Goal: Information Seeking & Learning: Find specific fact

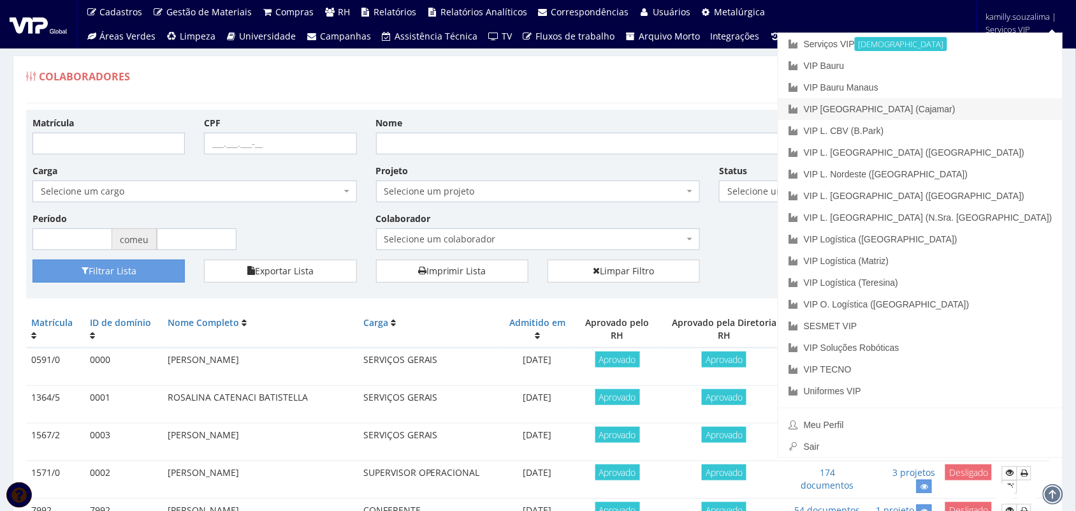
click at [999, 114] on link "VIP [GEOGRAPHIC_DATA] (Cajamar)" at bounding box center [921, 109] width 284 height 22
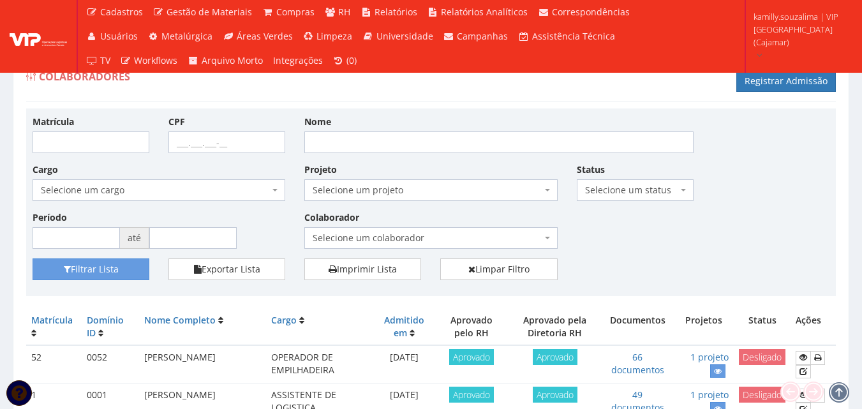
click at [452, 239] on span "Selecione um colaborador" at bounding box center [426, 237] width 228 height 13
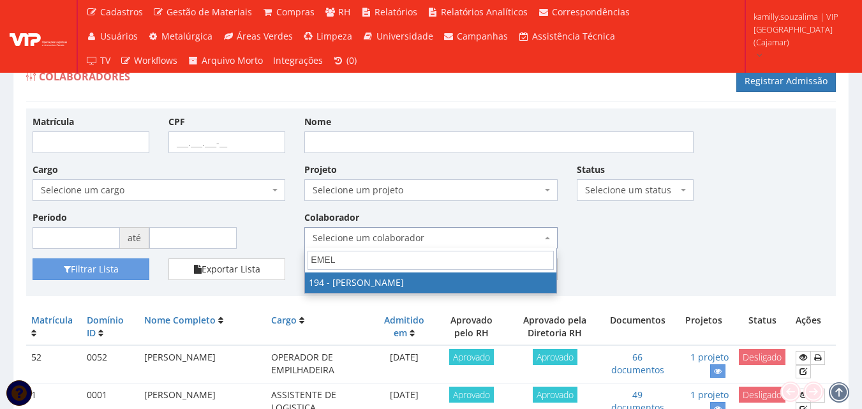
type input "EMEL"
select select "4094"
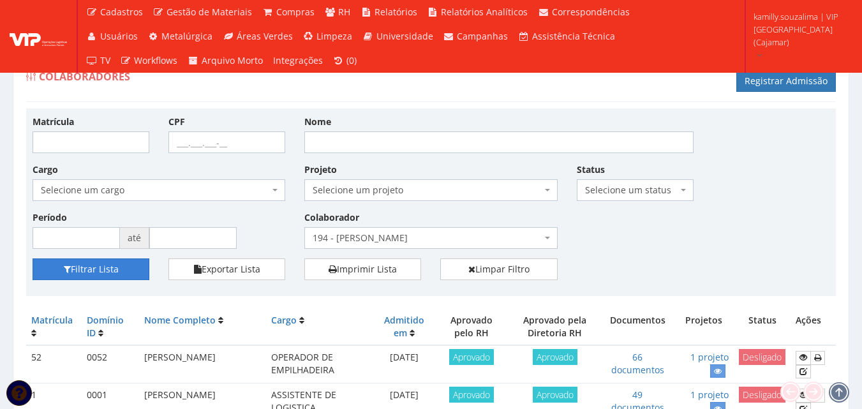
click at [84, 270] on button "Filtrar Lista" at bounding box center [91, 269] width 117 height 22
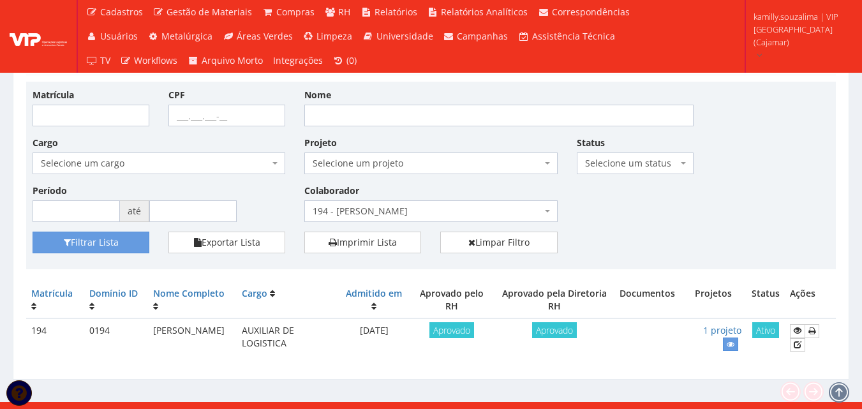
scroll to position [41, 0]
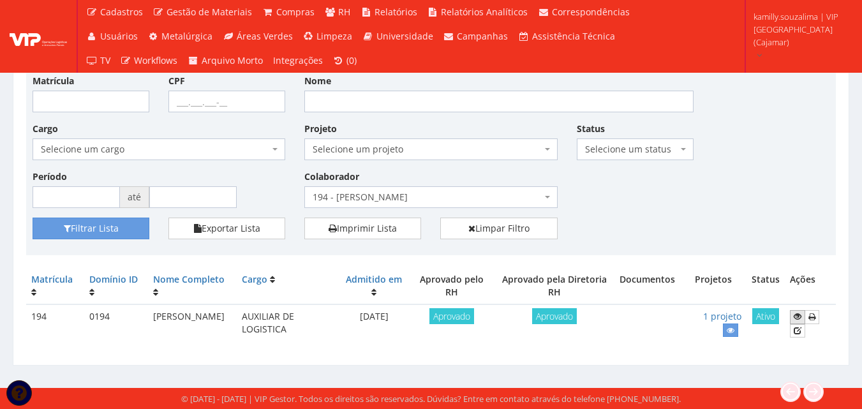
click at [797, 316] on icon at bounding box center [797, 316] width 8 height 9
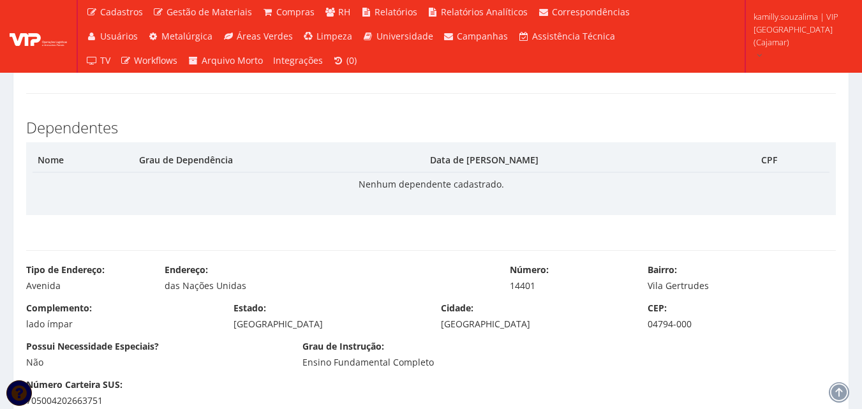
scroll to position [702, 0]
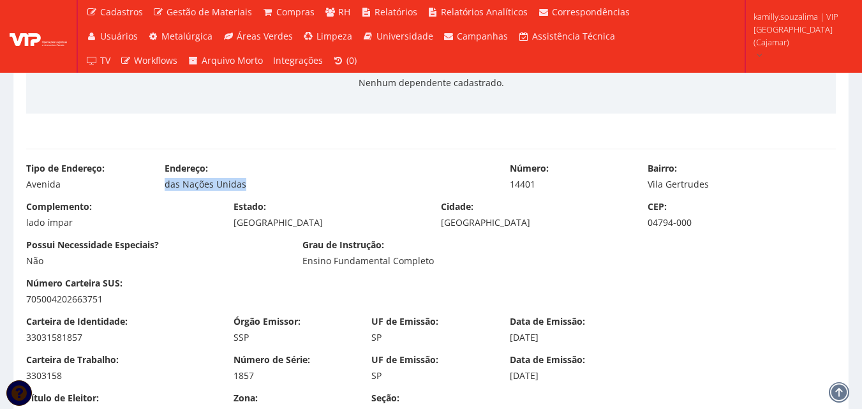
drag, startPoint x: 254, startPoint y: 190, endPoint x: 165, endPoint y: 191, distance: 89.3
click at [165, 191] on div "Tipo de Endereço: Avenida Endereço: das Nações Unidas Número: 14401 Bairro: [GE…" at bounding box center [431, 181] width 828 height 38
copy div "das Nações Unidas"
drag, startPoint x: 541, startPoint y: 187, endPoint x: 503, endPoint y: 188, distance: 37.6
click at [503, 188] on div "Número: 14401" at bounding box center [569, 176] width 138 height 29
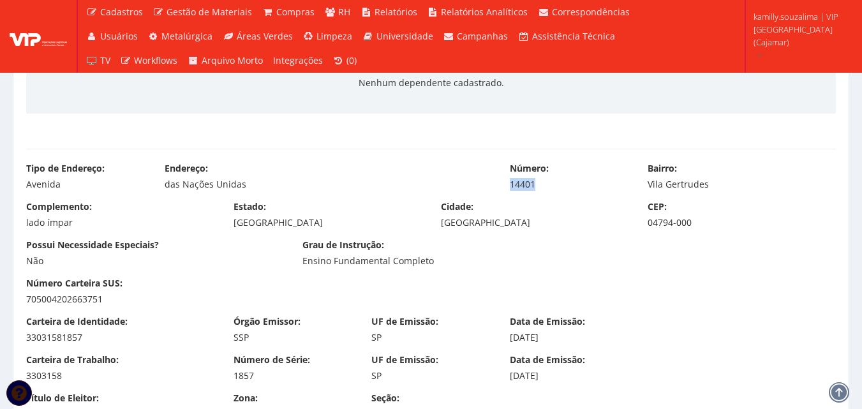
copy div "14401"
drag, startPoint x: 723, startPoint y: 180, endPoint x: 643, endPoint y: 183, distance: 79.8
click at [643, 183] on div "Bairro: Vila Gertrudes" at bounding box center [741, 176] width 207 height 29
copy div "Vila Gertrudes"
drag, startPoint x: 492, startPoint y: 224, endPoint x: 433, endPoint y: 226, distance: 59.4
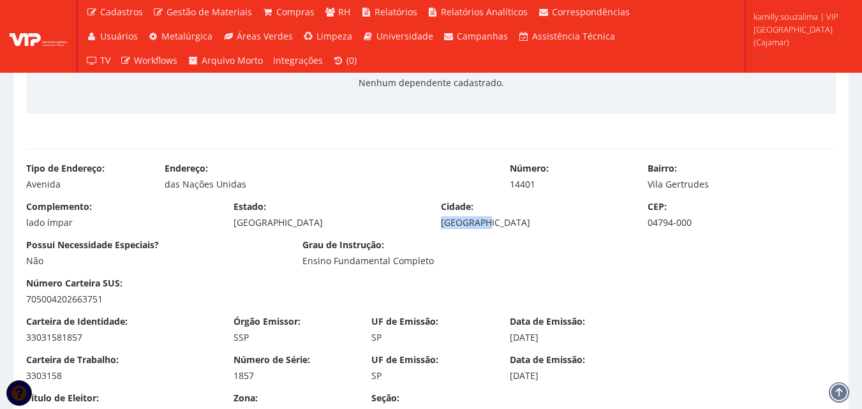
click at [433, 226] on div "Cidade: [GEOGRAPHIC_DATA]" at bounding box center [534, 214] width 207 height 29
copy div "São Paulo"
drag, startPoint x: 728, startPoint y: 217, endPoint x: 647, endPoint y: 225, distance: 82.0
click at [647, 225] on div "CEP: 04794-000" at bounding box center [741, 214] width 207 height 29
copy div "04794-000"
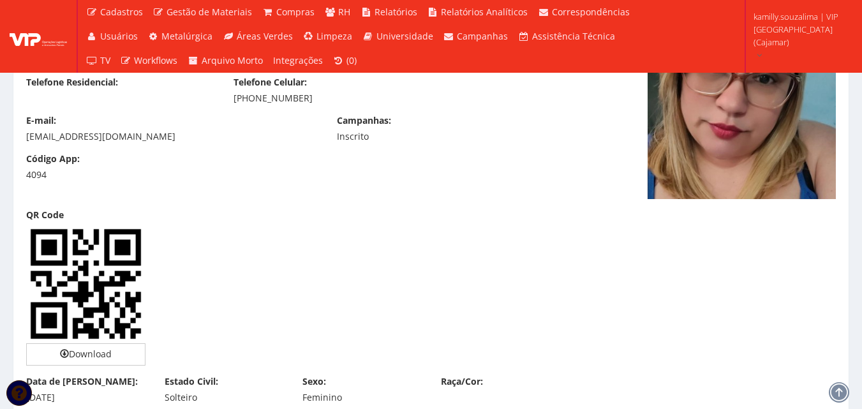
scroll to position [0, 0]
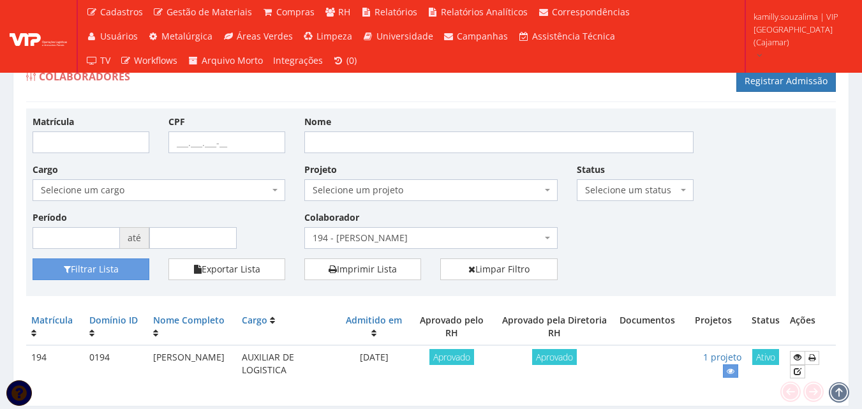
scroll to position [41, 0]
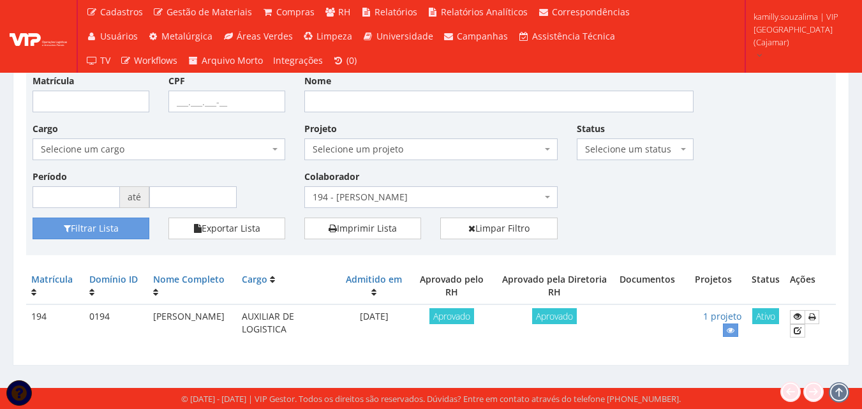
drag, startPoint x: 415, startPoint y: 202, endPoint x: 416, endPoint y: 195, distance: 6.4
click at [415, 197] on span "194 - [PERSON_NAME]" at bounding box center [426, 197] width 228 height 13
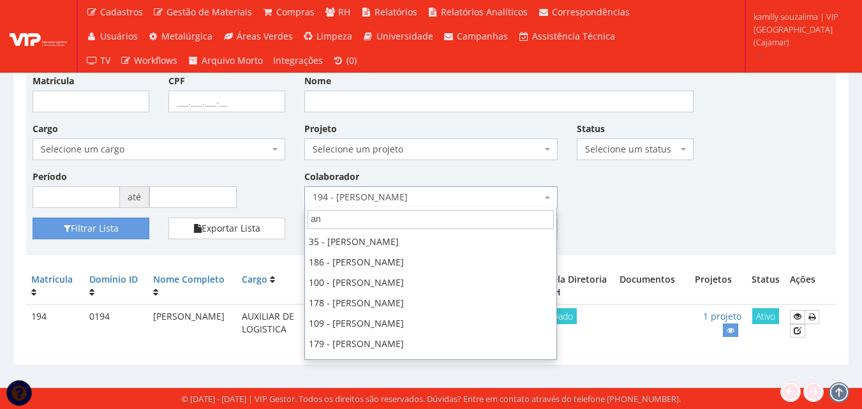
scroll to position [0, 0]
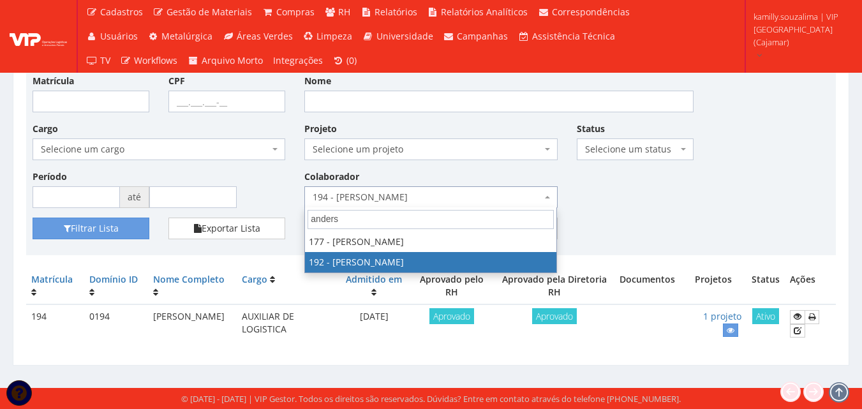
type input "anders"
select select "4091"
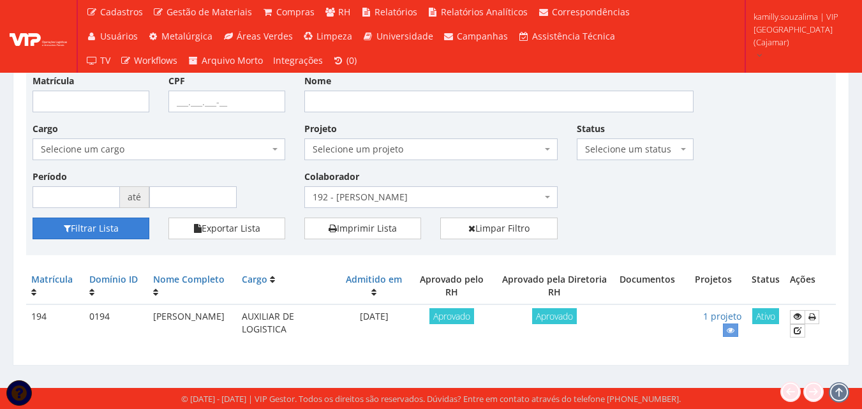
click at [136, 228] on button "Filtrar Lista" at bounding box center [91, 228] width 117 height 22
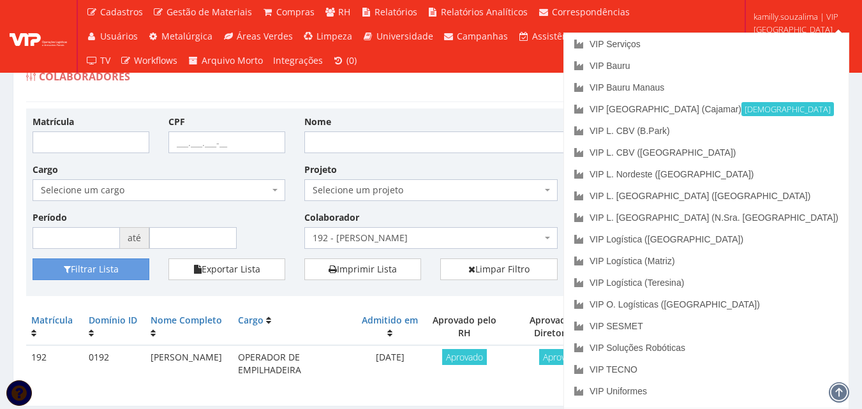
drag, startPoint x: 493, startPoint y: 233, endPoint x: 569, endPoint y: 233, distance: 76.5
click at [494, 233] on span "192 - [PERSON_NAME]" at bounding box center [426, 237] width 228 height 13
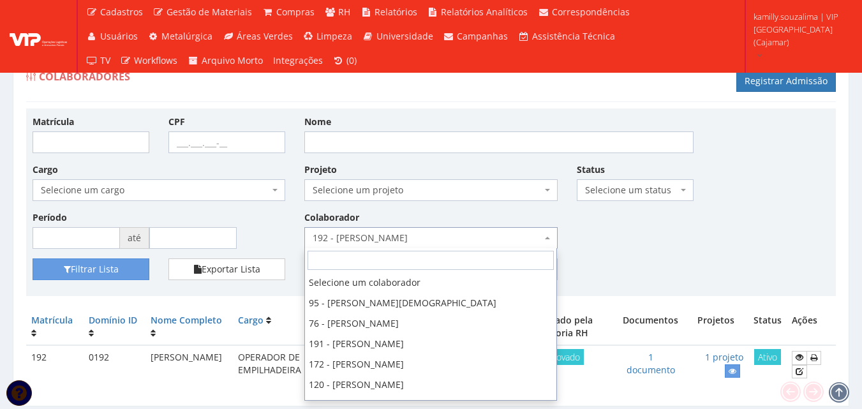
scroll to position [102, 0]
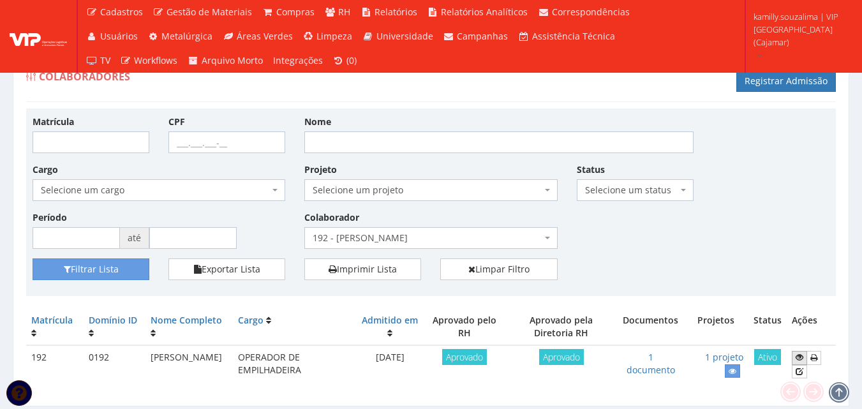
click at [802, 354] on icon at bounding box center [799, 357] width 8 height 9
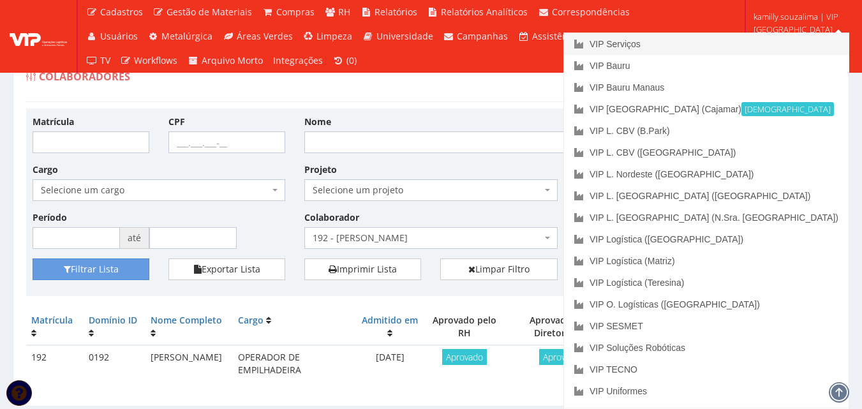
click at [804, 45] on link "VIP Serviços" at bounding box center [706, 44] width 284 height 22
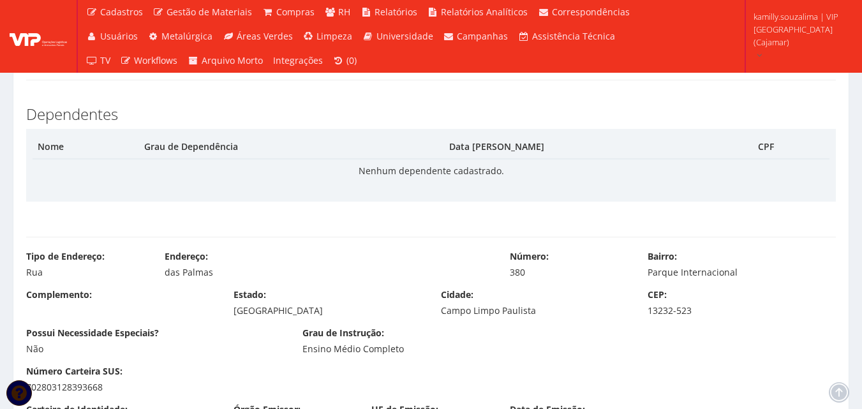
scroll to position [510, 0]
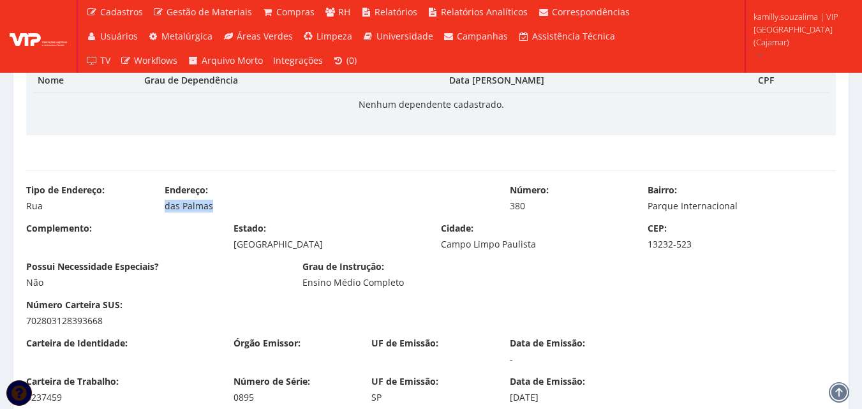
drag, startPoint x: 233, startPoint y: 210, endPoint x: 159, endPoint y: 209, distance: 74.0
click at [159, 209] on div "Endereço: das Palmas" at bounding box center [327, 198] width 345 height 29
copy div "das Palmas"
click at [506, 207] on div "Número: 380" at bounding box center [569, 198] width 138 height 29
copy div "380"
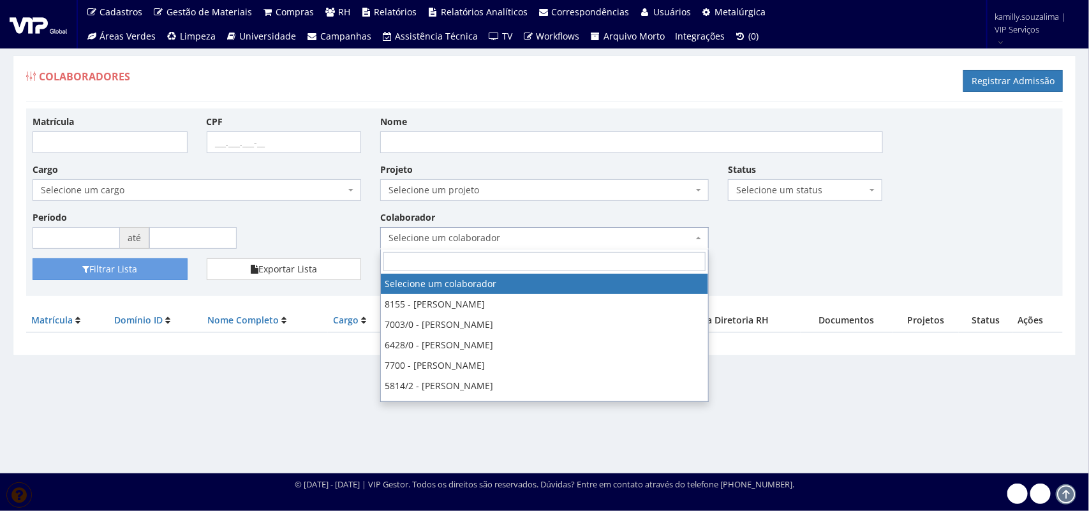
click at [491, 237] on span "Selecione um colaborador" at bounding box center [540, 237] width 304 height 13
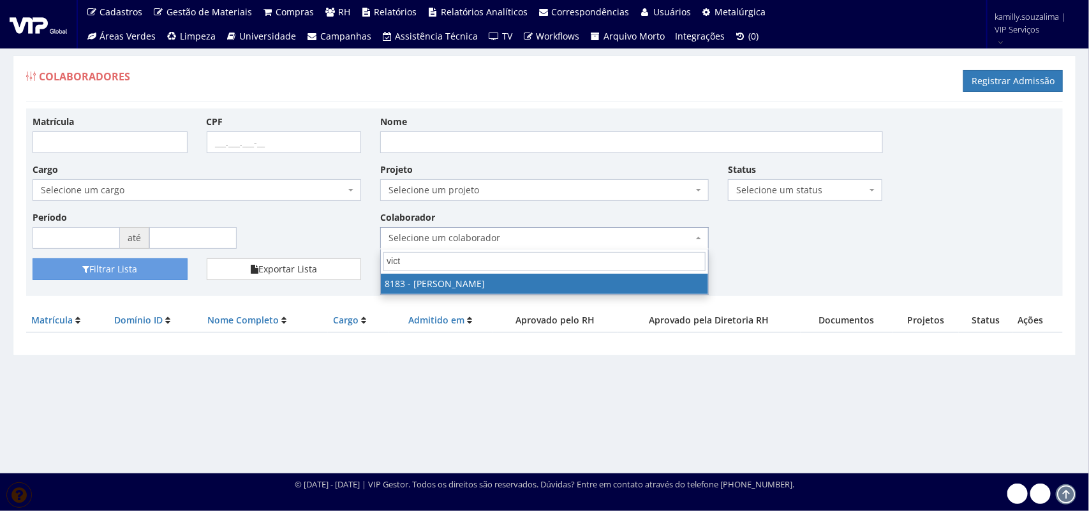
type input "vict"
drag, startPoint x: 496, startPoint y: 284, endPoint x: 483, endPoint y: 284, distance: 12.8
select select "4093"
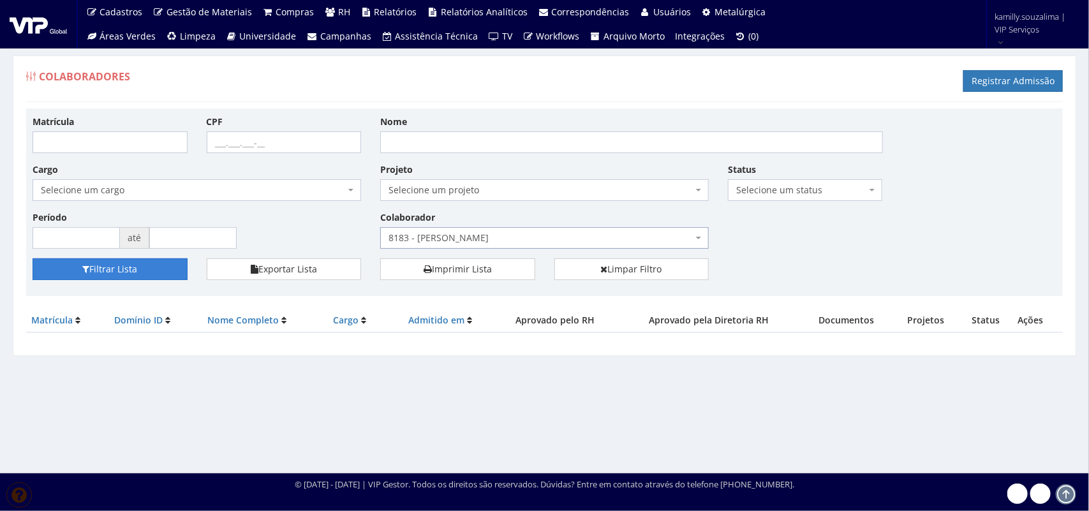
click at [170, 274] on button "Filtrar Lista" at bounding box center [110, 269] width 155 height 22
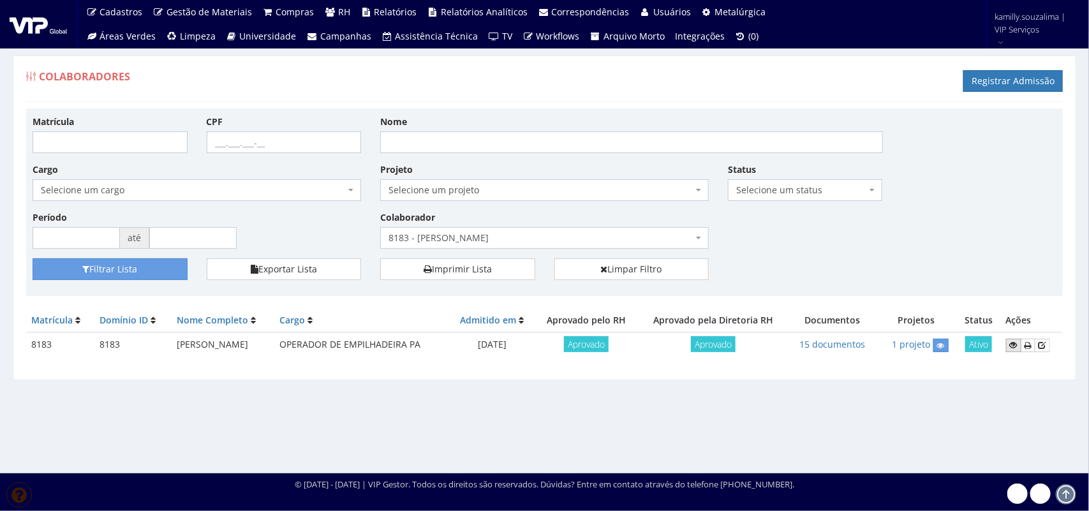
click at [1013, 346] on icon at bounding box center [1014, 345] width 8 height 9
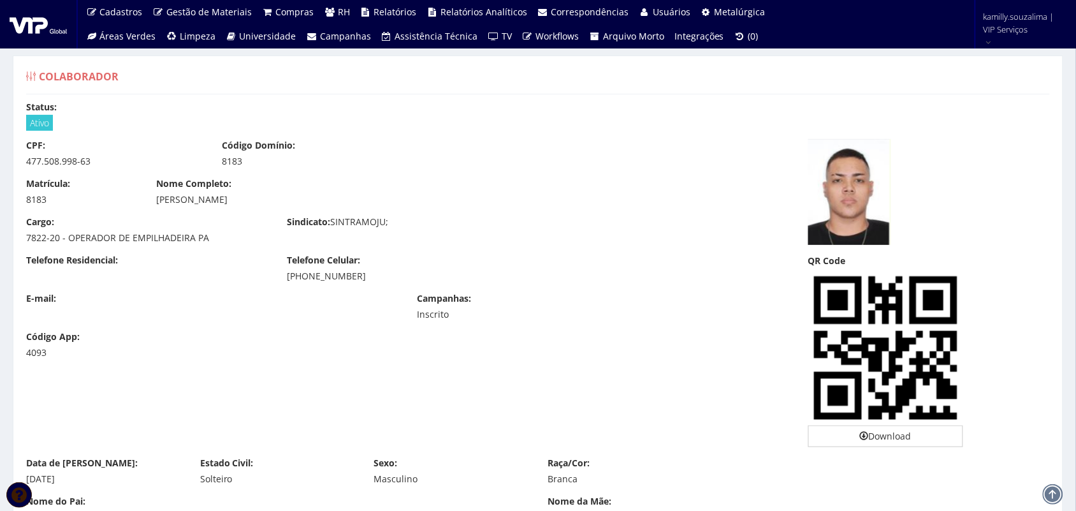
drag, startPoint x: 205, startPoint y: 205, endPoint x: 154, endPoint y: 203, distance: 50.4
click at [154, 203] on div "Nome Completo: [PERSON_NAME]" at bounding box center [408, 191] width 522 height 29
drag, startPoint x: 108, startPoint y: 161, endPoint x: 23, endPoint y: 159, distance: 85.5
click at [23, 159] on div "CPF: 477.508.998-63" at bounding box center [115, 153] width 196 height 29
copy div "477.508.998-63"
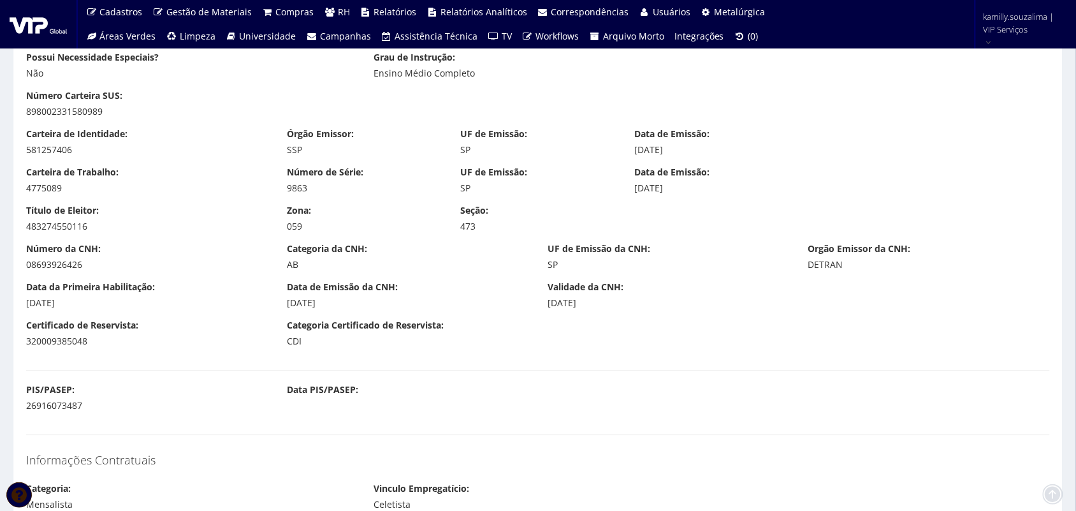
scroll to position [877, 0]
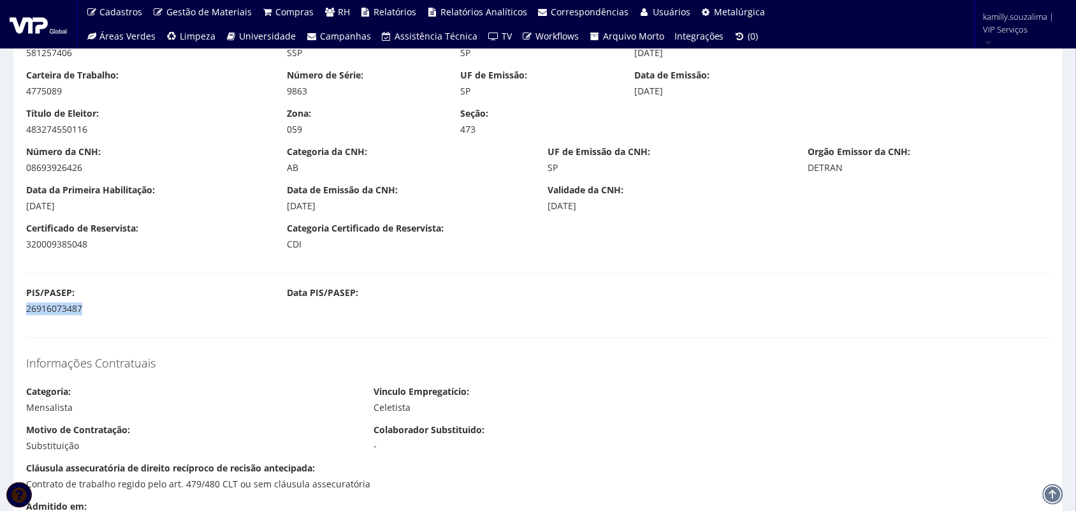
drag, startPoint x: 29, startPoint y: 309, endPoint x: 15, endPoint y: 310, distance: 14.0
copy div "26916073487"
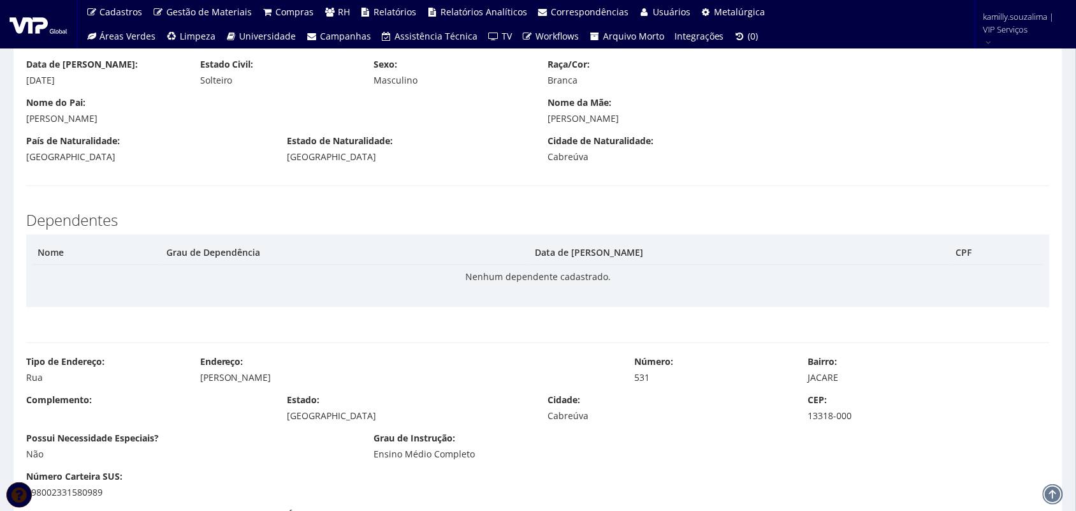
scroll to position [239, 0]
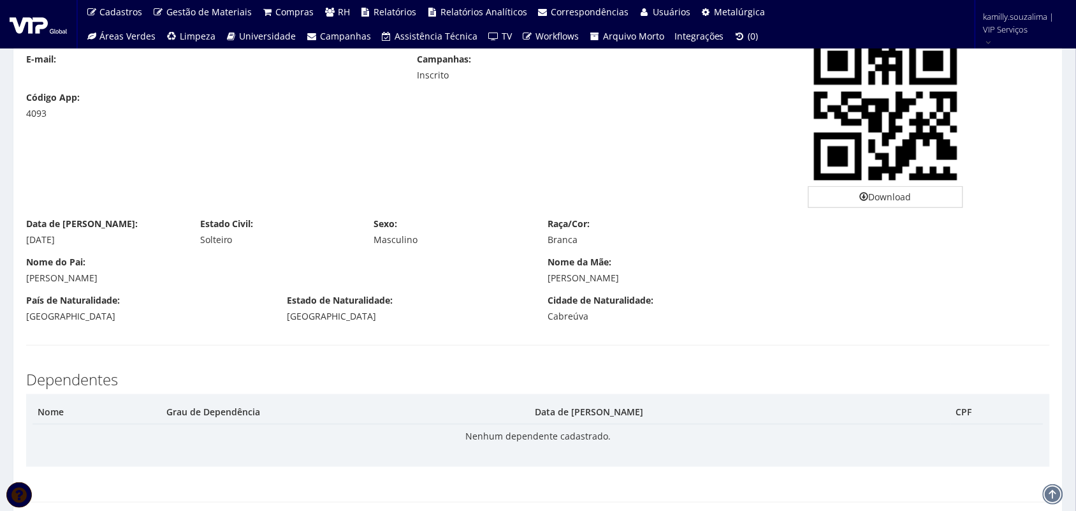
drag, startPoint x: 77, startPoint y: 247, endPoint x: 17, endPoint y: 244, distance: 60.1
click at [17, 244] on div "Data de Nascimento: [DATE] Estado Civil: [GEOGRAPHIC_DATA] Sexo: Masculino Raça…" at bounding box center [538, 236] width 1043 height 38
copy div "[DATE]"
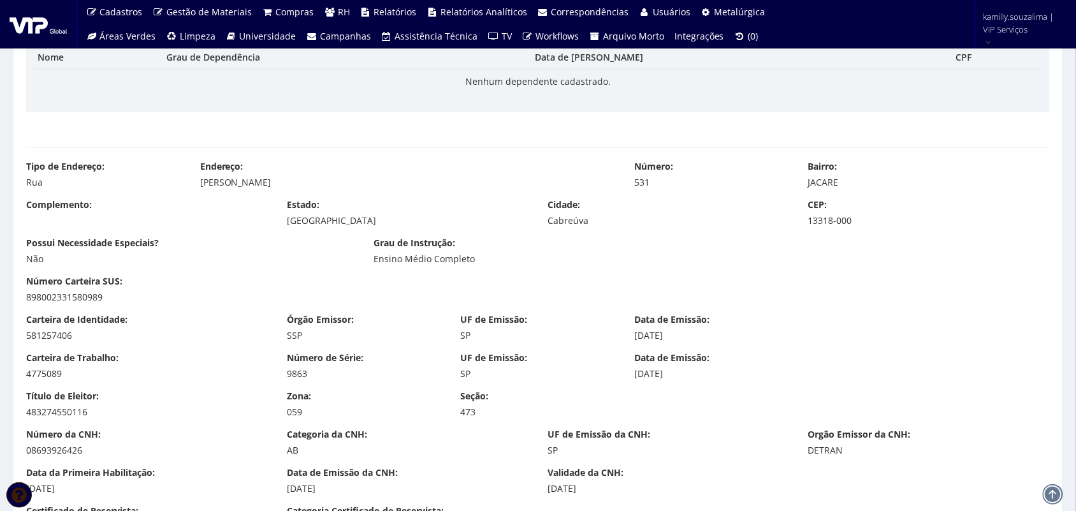
scroll to position [638, 0]
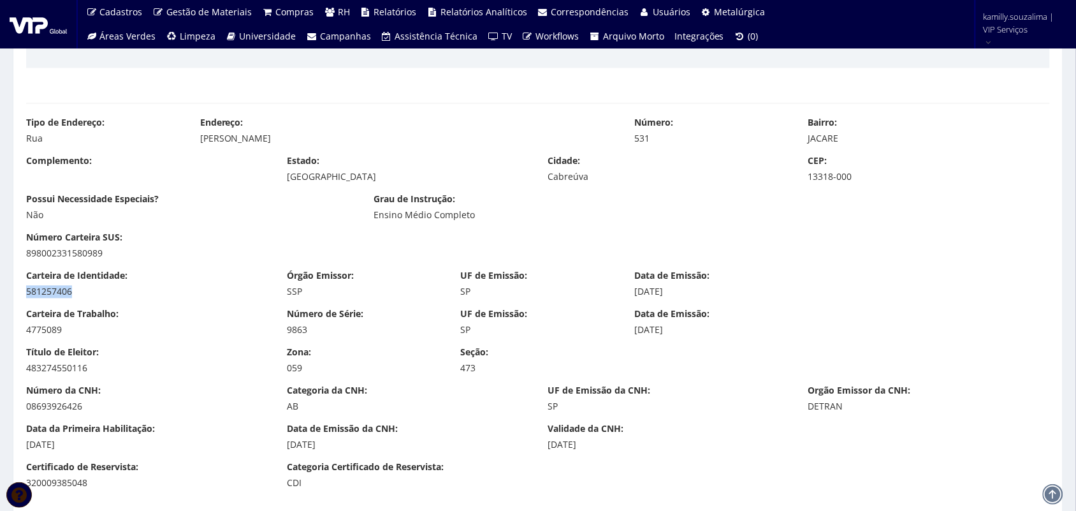
drag, startPoint x: 34, startPoint y: 292, endPoint x: 17, endPoint y: 295, distance: 17.4
click at [17, 295] on div "Carteira de Identidade: 581257406" at bounding box center [147, 284] width 261 height 29
copy div "581257406"
drag, startPoint x: 107, startPoint y: 332, endPoint x: 14, endPoint y: 334, distance: 93.1
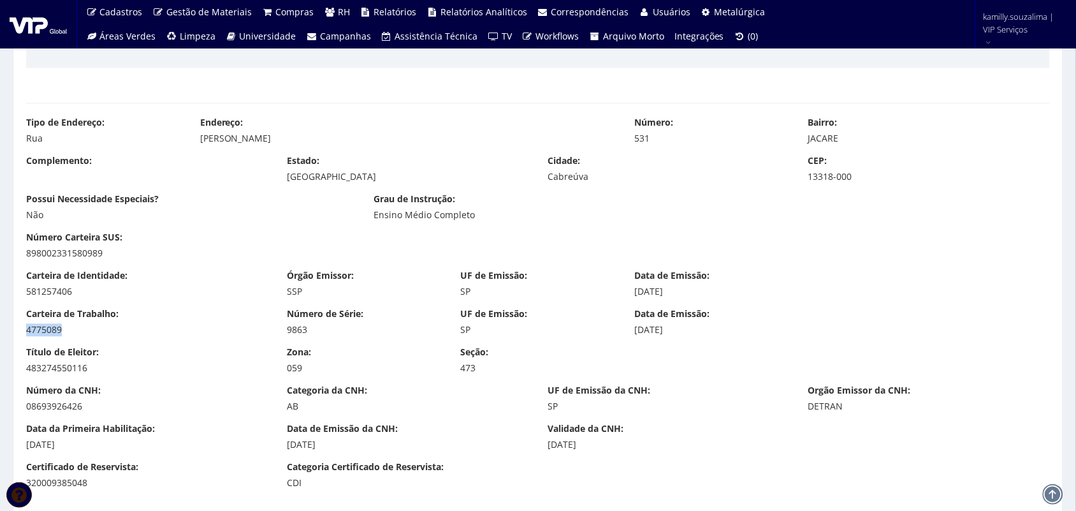
copy div "4775089"
drag, startPoint x: 335, startPoint y: 335, endPoint x: 279, endPoint y: 330, distance: 56.4
click at [279, 330] on div "Número de Série: 9863" at bounding box center [364, 322] width 174 height 29
copy div "9863"
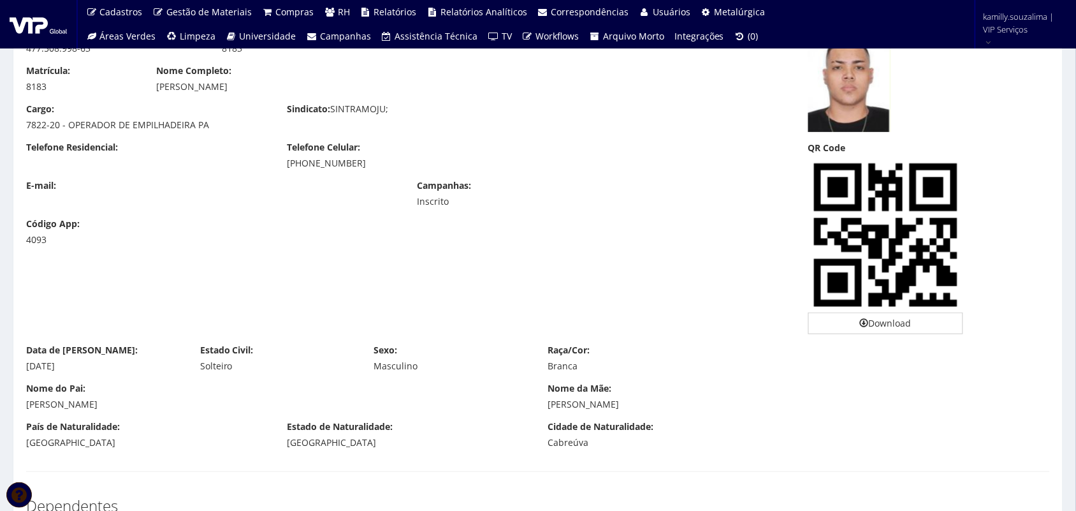
scroll to position [0, 0]
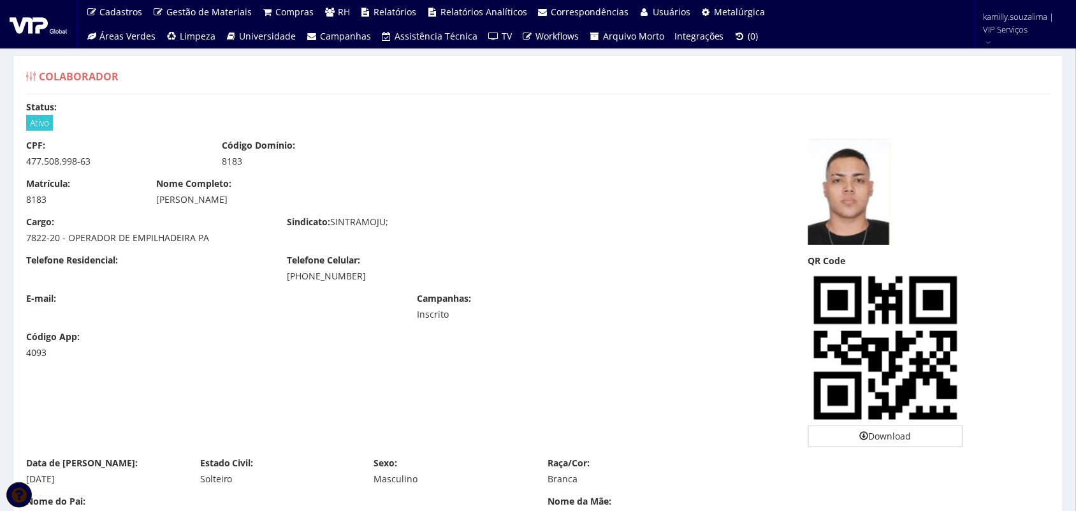
drag, startPoint x: 373, startPoint y: 281, endPoint x: 303, endPoint y: 279, distance: 70.2
click at [303, 279] on div "[PHONE_NUMBER]" at bounding box center [408, 276] width 242 height 13
copy div "97103-3587"
click at [330, 277] on div "[PHONE_NUMBER]" at bounding box center [408, 276] width 242 height 13
drag, startPoint x: 339, startPoint y: 275, endPoint x: 304, endPoint y: 275, distance: 35.1
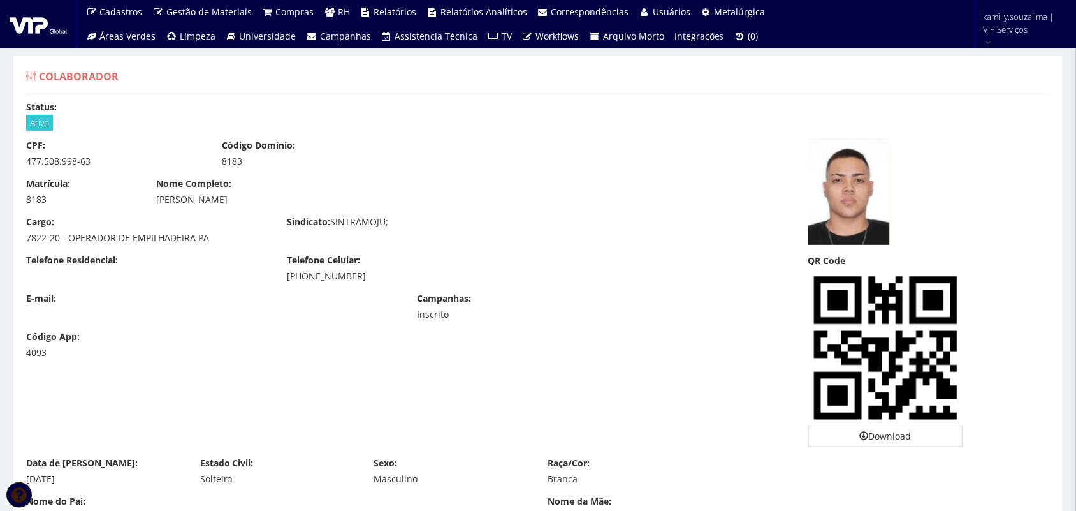
click at [304, 275] on div "[PHONE_NUMBER]" at bounding box center [408, 276] width 242 height 13
copy div "97103-3587"
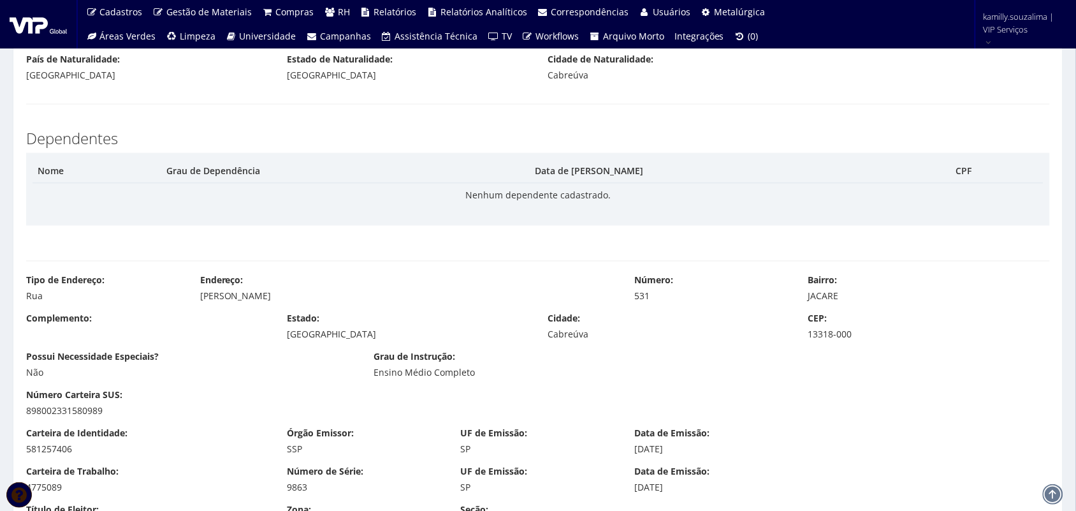
scroll to position [558, 0]
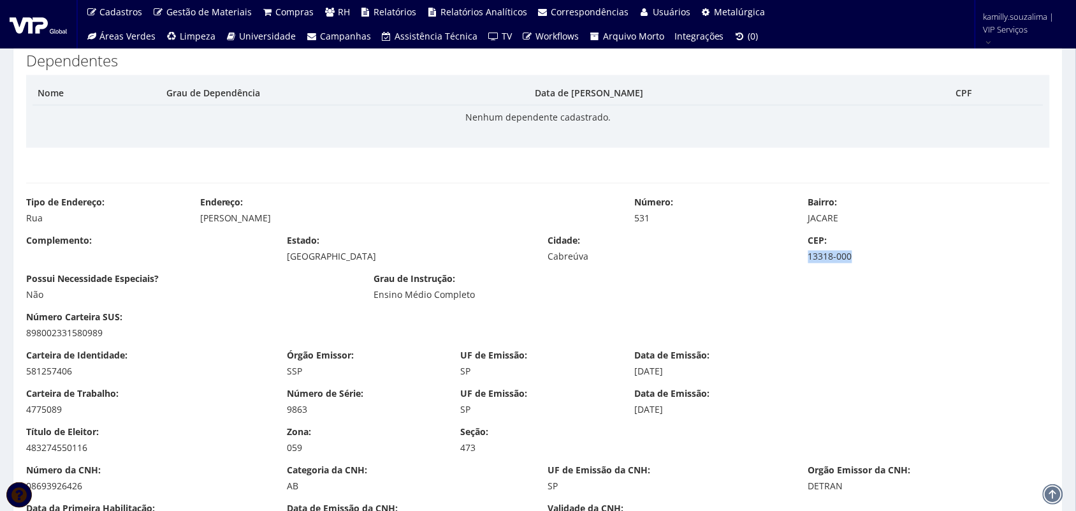
drag, startPoint x: 874, startPoint y: 258, endPoint x: 804, endPoint y: 259, distance: 70.8
click at [804, 259] on div "CEP: 13318-000" at bounding box center [929, 249] width 261 height 29
copy div "13318-000"
drag, startPoint x: 283, startPoint y: 217, endPoint x: 193, endPoint y: 217, distance: 89.3
click at [193, 217] on div "Endereço: [PERSON_NAME]" at bounding box center [408, 210] width 435 height 29
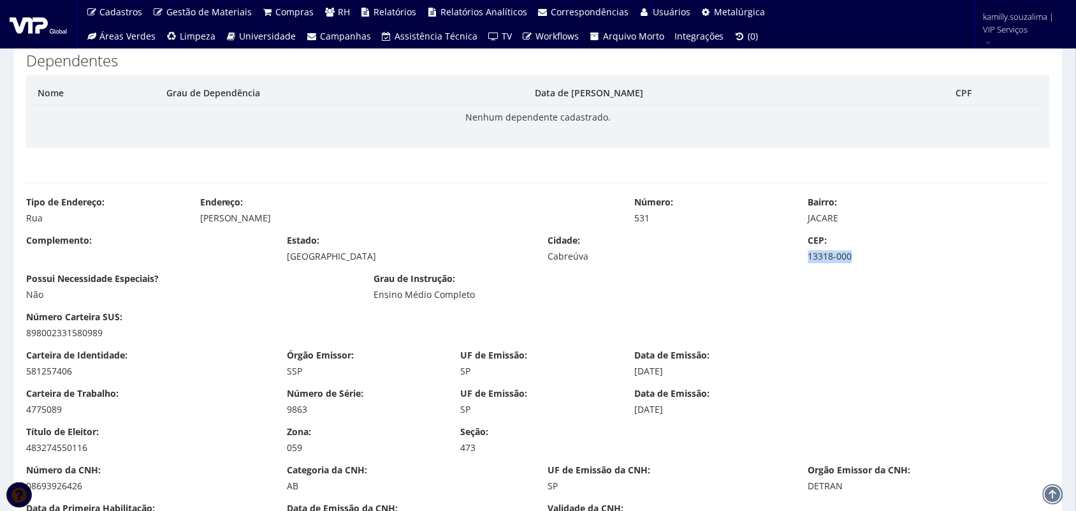
copy div "[PERSON_NAME]"
drag, startPoint x: 666, startPoint y: 218, endPoint x: 629, endPoint y: 220, distance: 37.0
click at [629, 220] on div "Número: 531" at bounding box center [712, 210] width 174 height 29
drag, startPoint x: 807, startPoint y: 217, endPoint x: 802, endPoint y: 224, distance: 8.7
click at [802, 224] on div "Bairro: JACARE" at bounding box center [929, 210] width 261 height 29
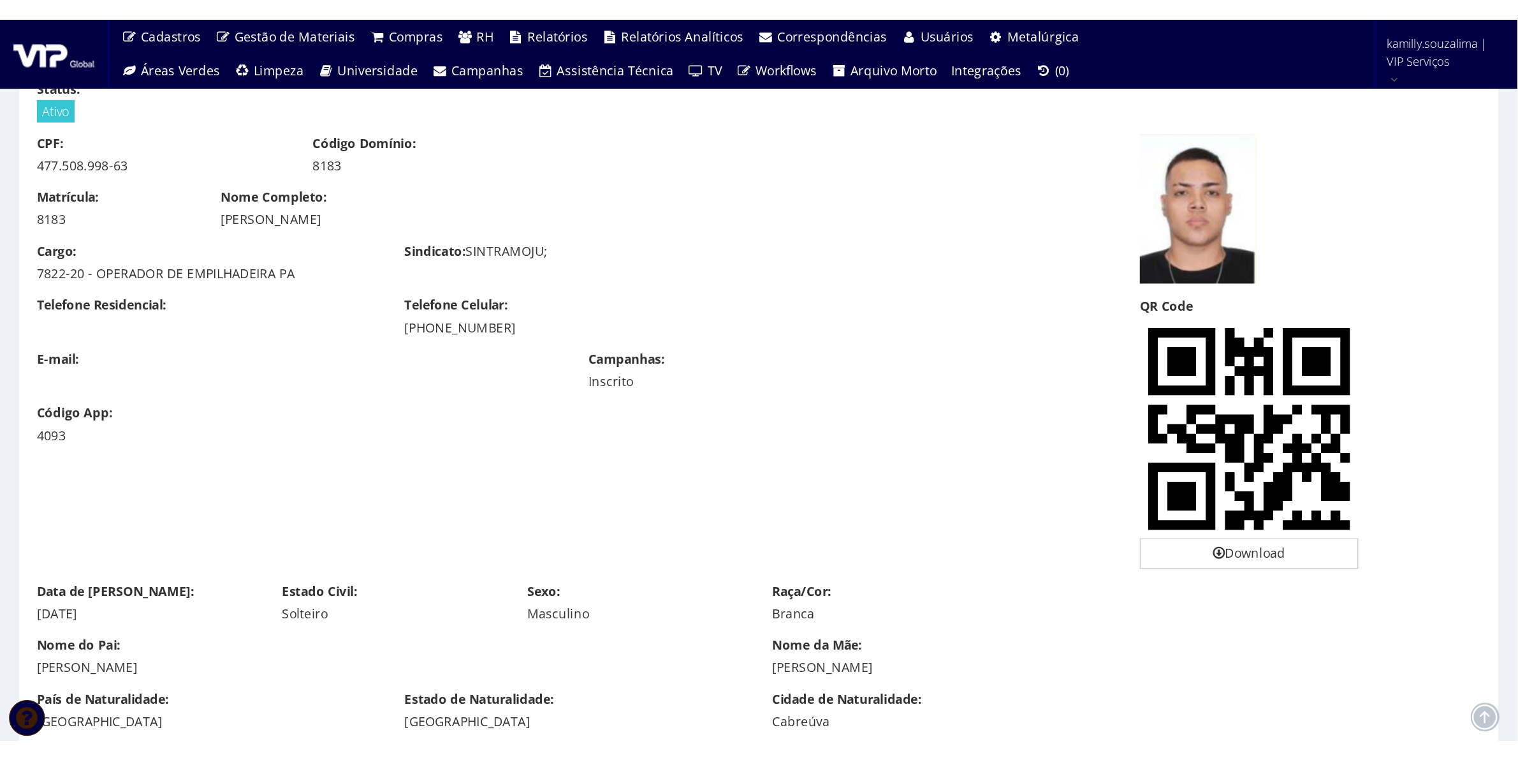
scroll to position [0, 0]
